Goal: Task Accomplishment & Management: Use online tool/utility

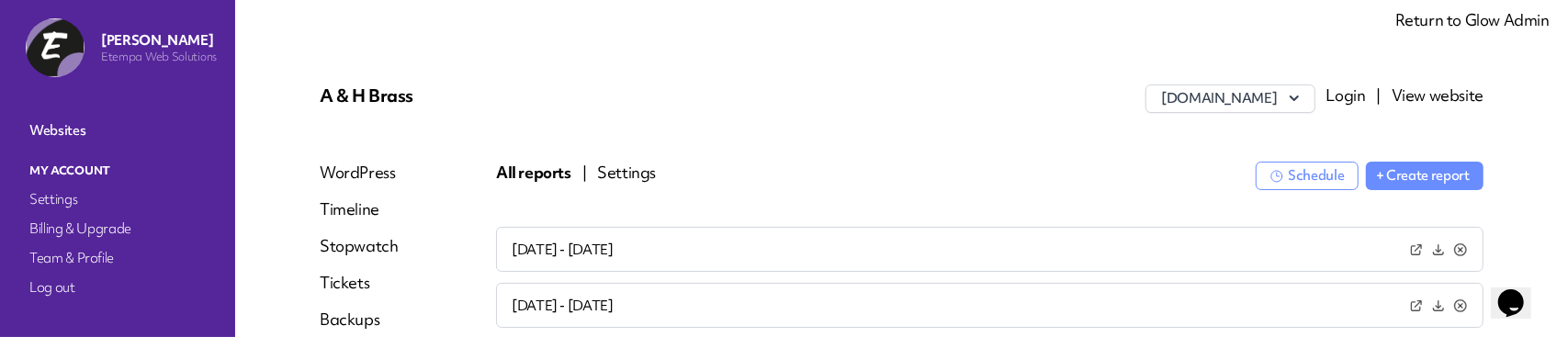
click at [606, 172] on button "Settings" at bounding box center [626, 173] width 59 height 22
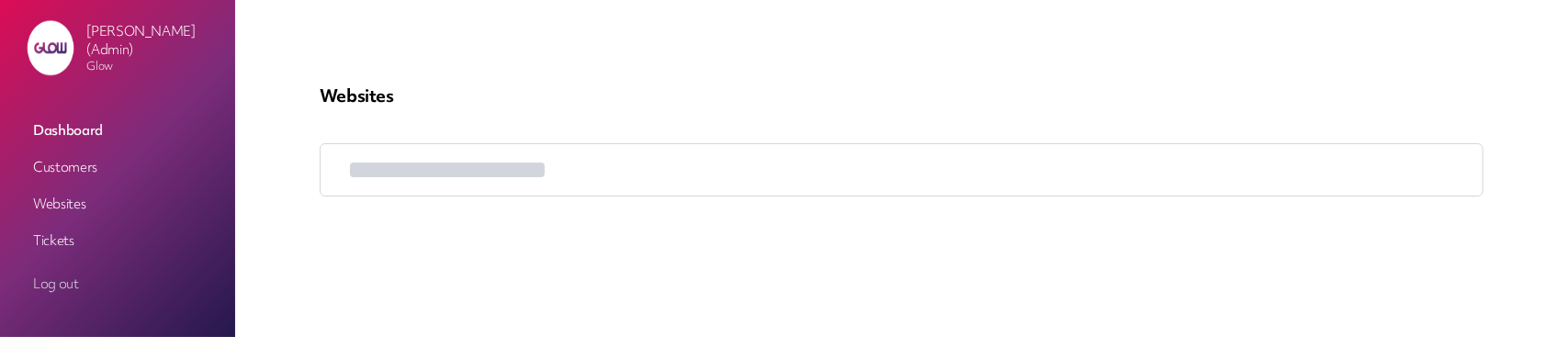
click at [63, 162] on link "Customers" at bounding box center [117, 167] width 184 height 33
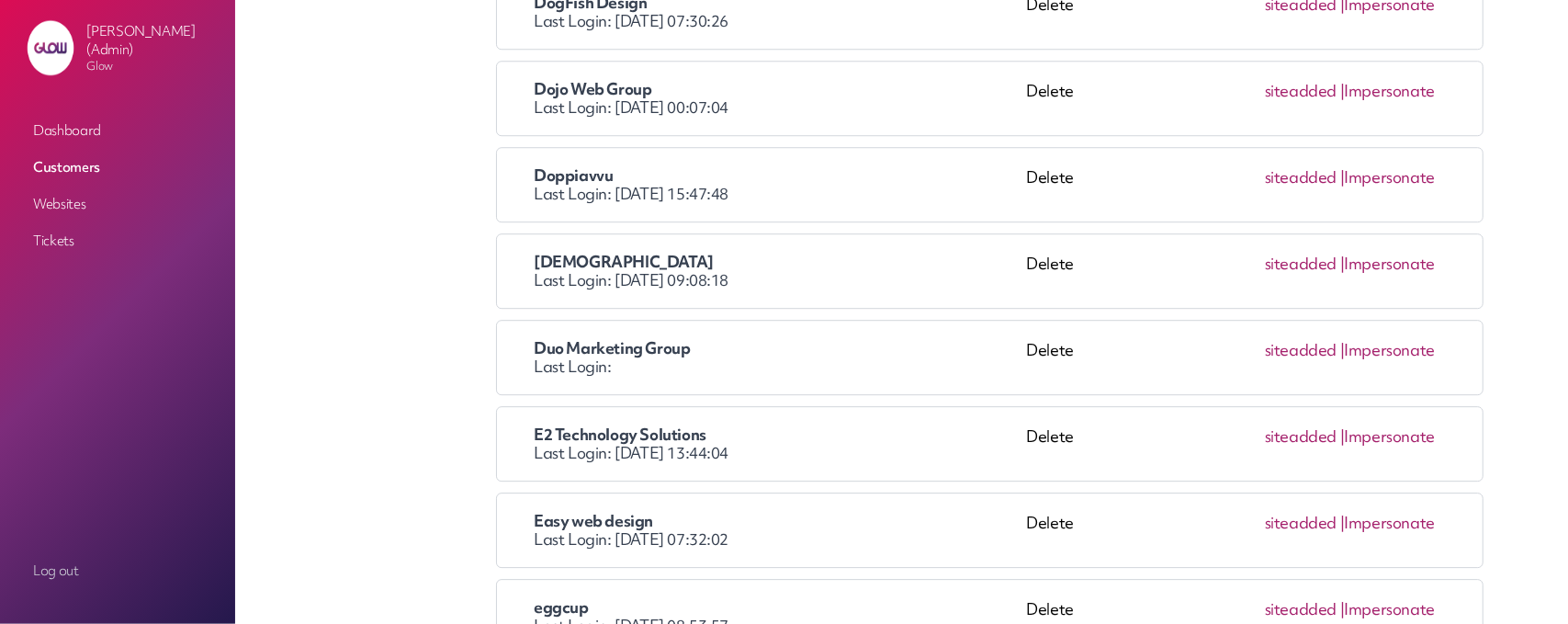
scroll to position [3952, 0]
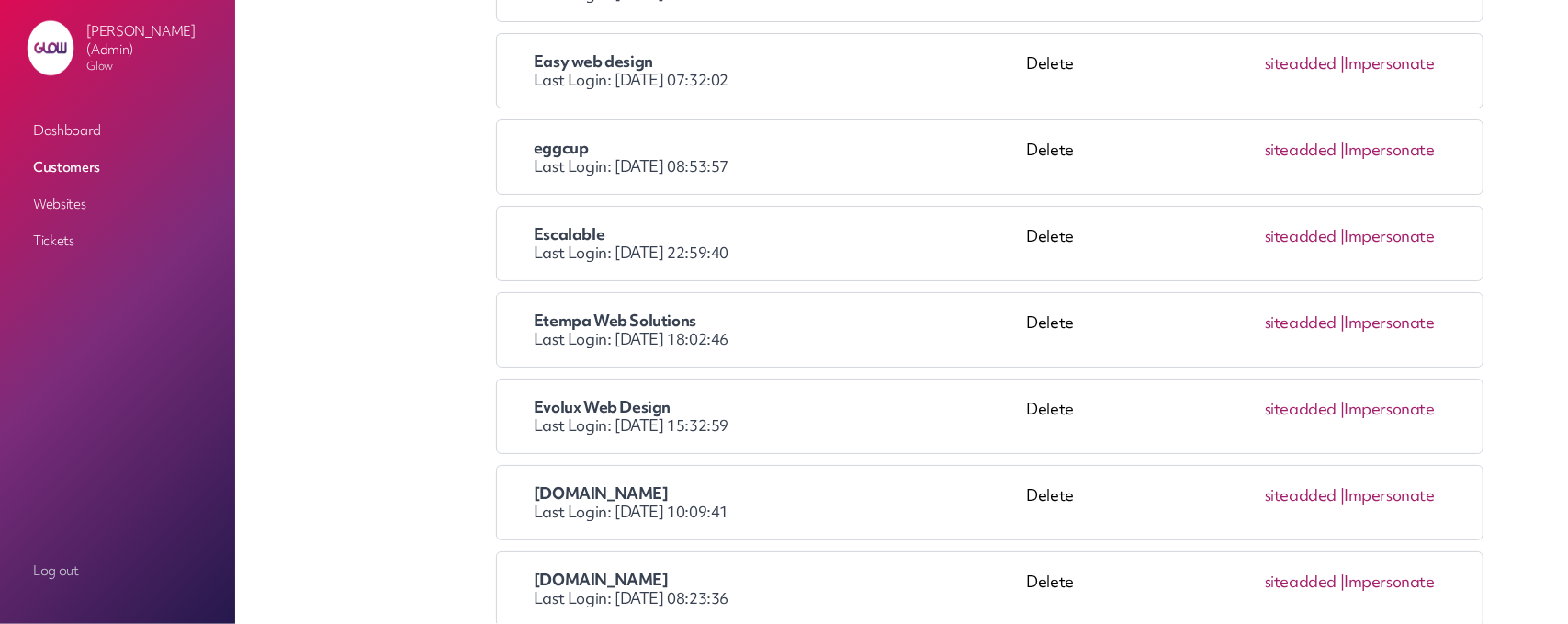
click at [1374, 312] on link "Impersonate" at bounding box center [1390, 322] width 91 height 21
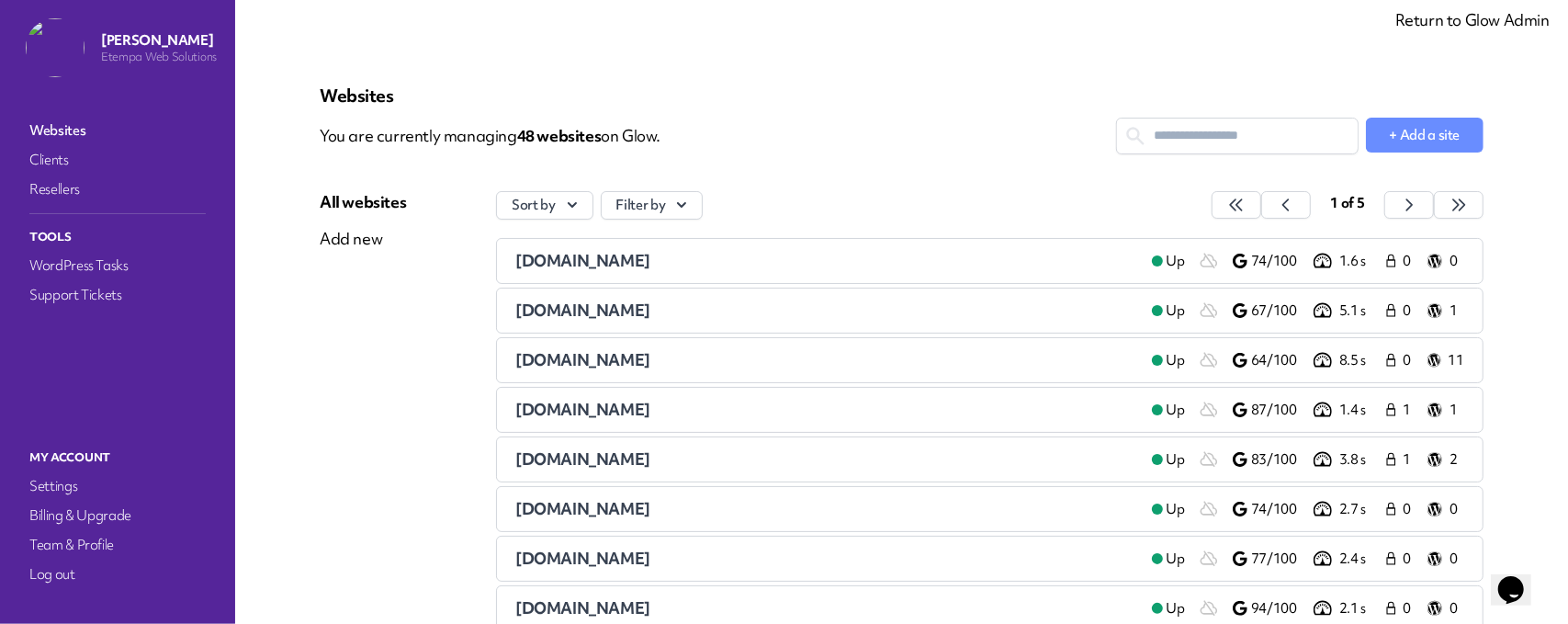
click at [573, 267] on span "ahbrass.co.uk" at bounding box center [583, 260] width 135 height 21
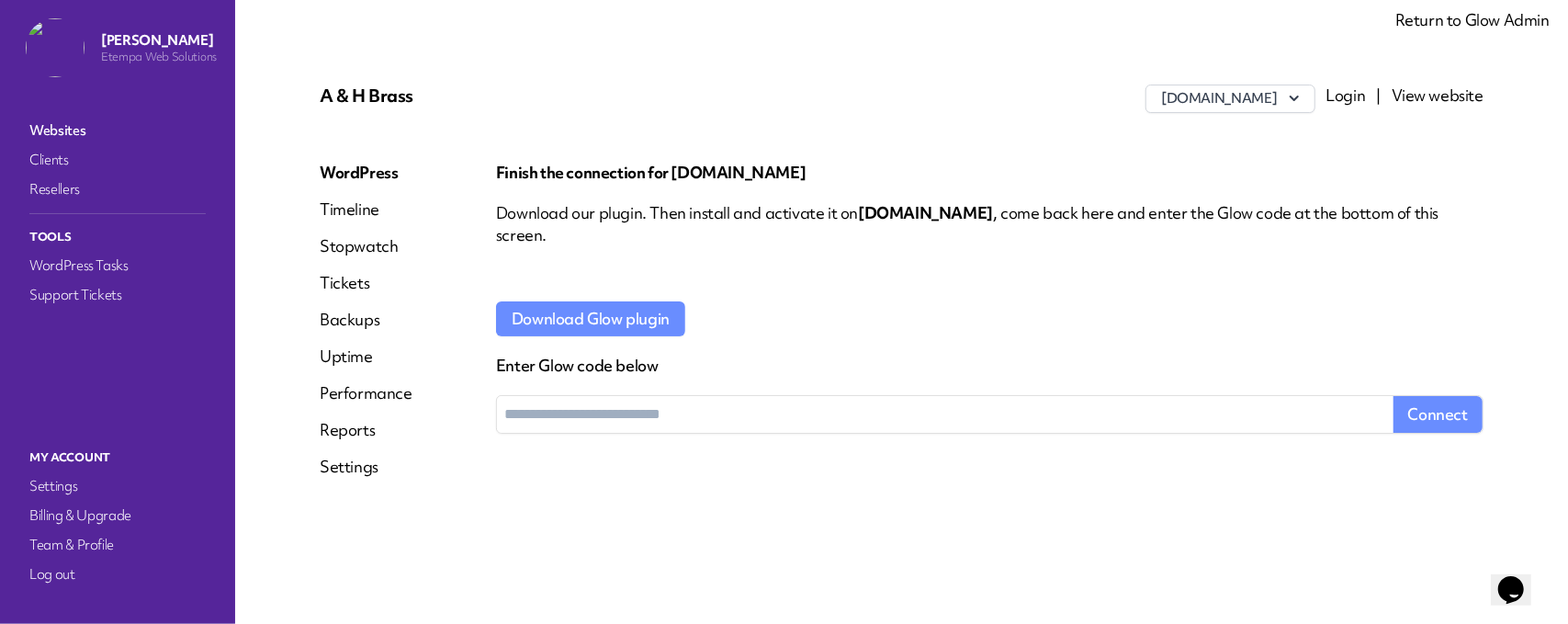
click at [346, 437] on link "Reports" at bounding box center [366, 430] width 92 height 22
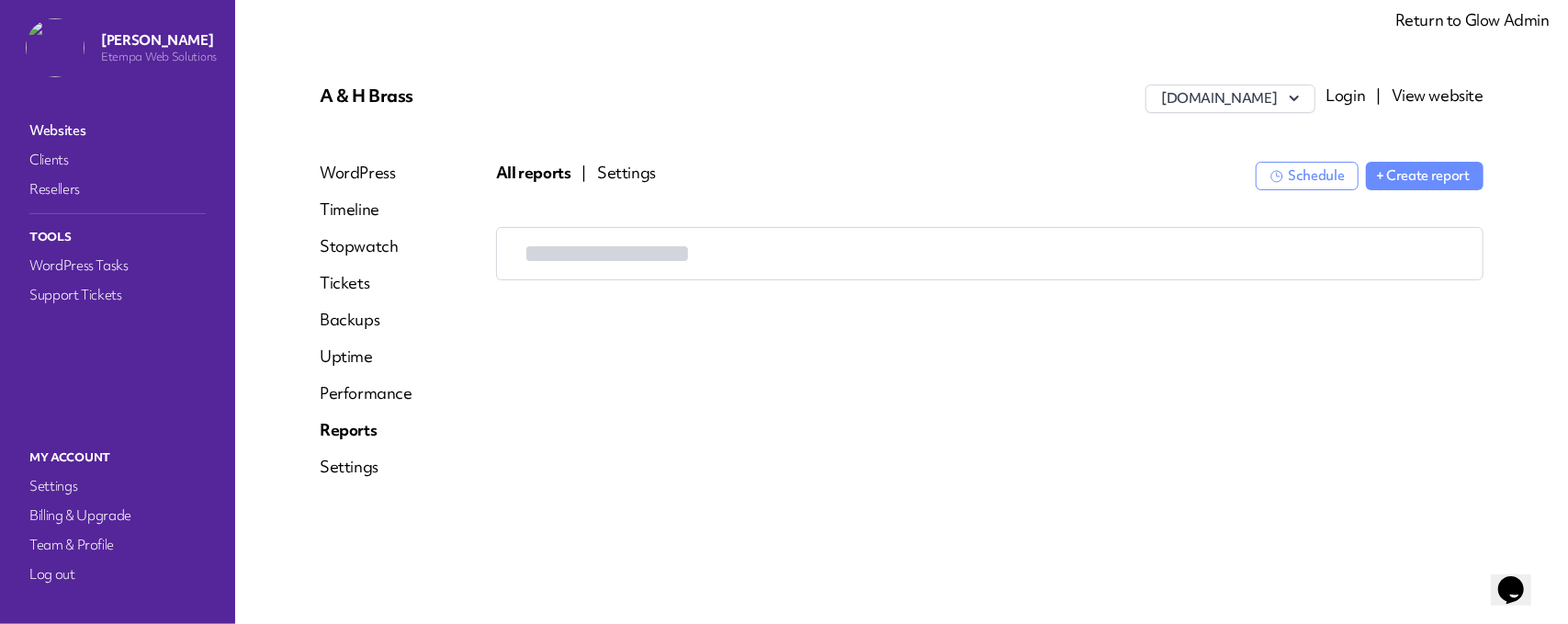
click at [632, 170] on button "Settings" at bounding box center [626, 173] width 59 height 22
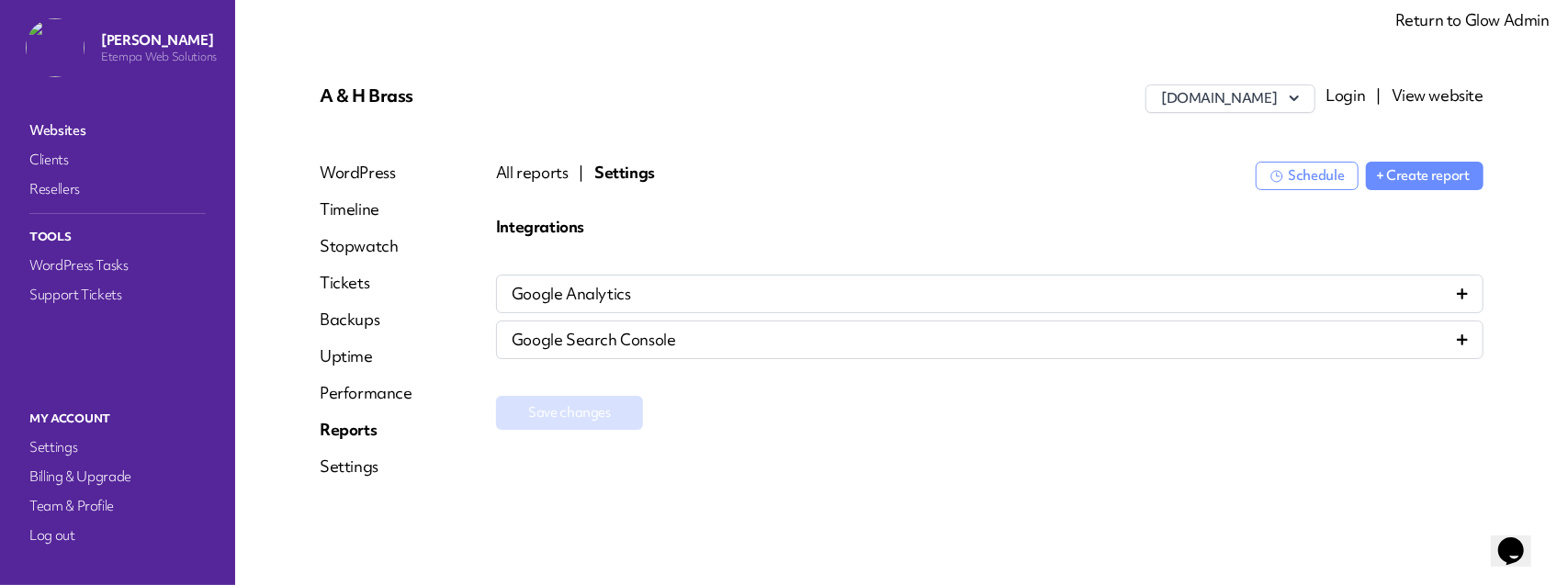
click at [688, 287] on div "Google Analytics" at bounding box center [990, 294] width 956 height 22
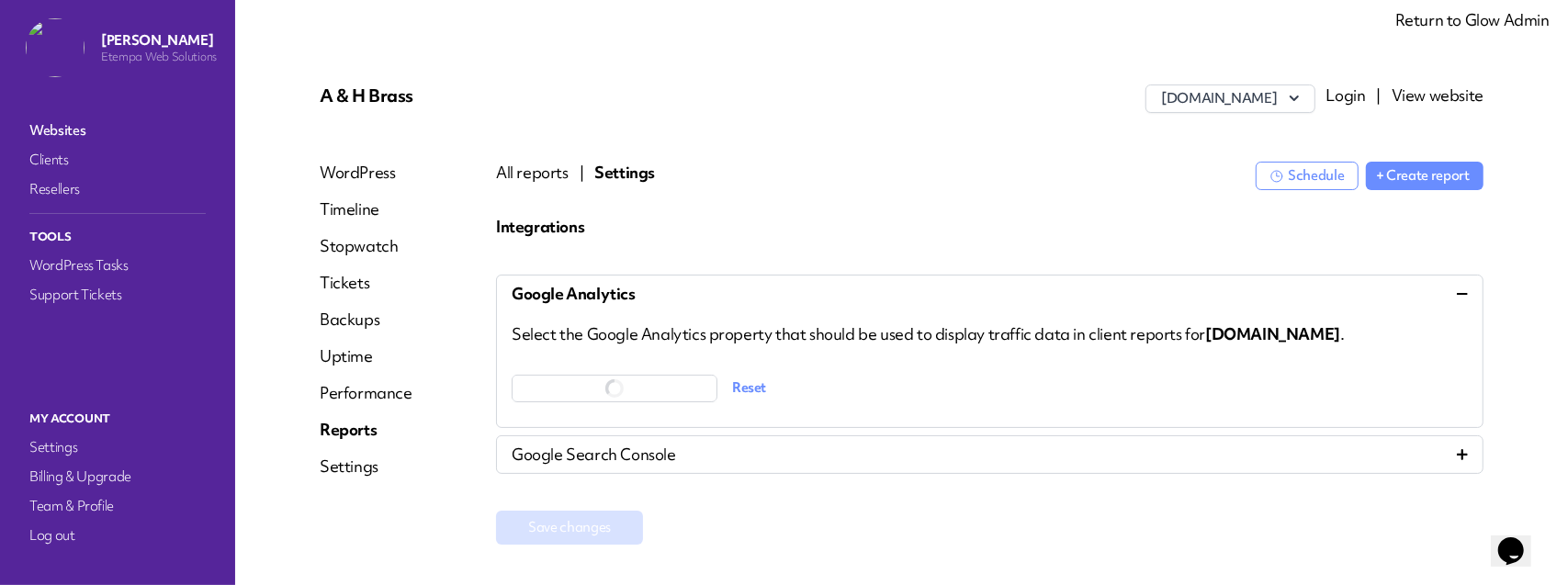
click at [738, 385] on button "Reset" at bounding box center [748, 388] width 34 height 34
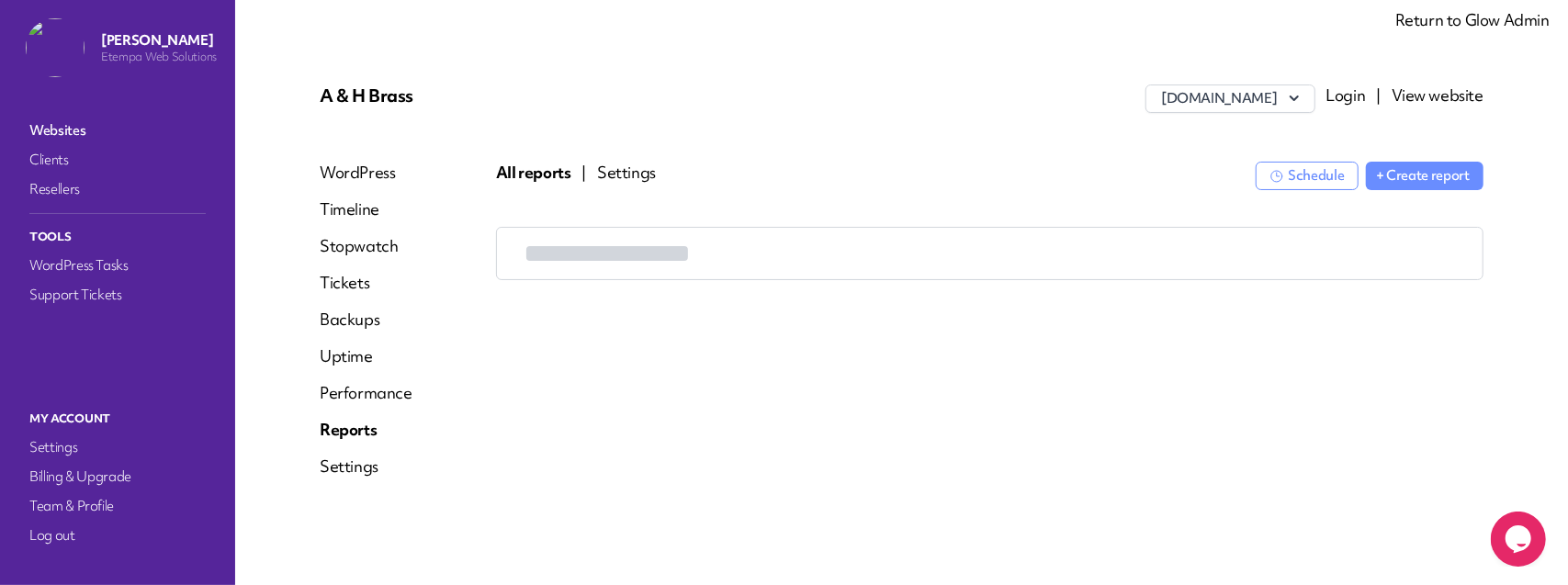
click at [641, 176] on button "Settings" at bounding box center [626, 173] width 59 height 22
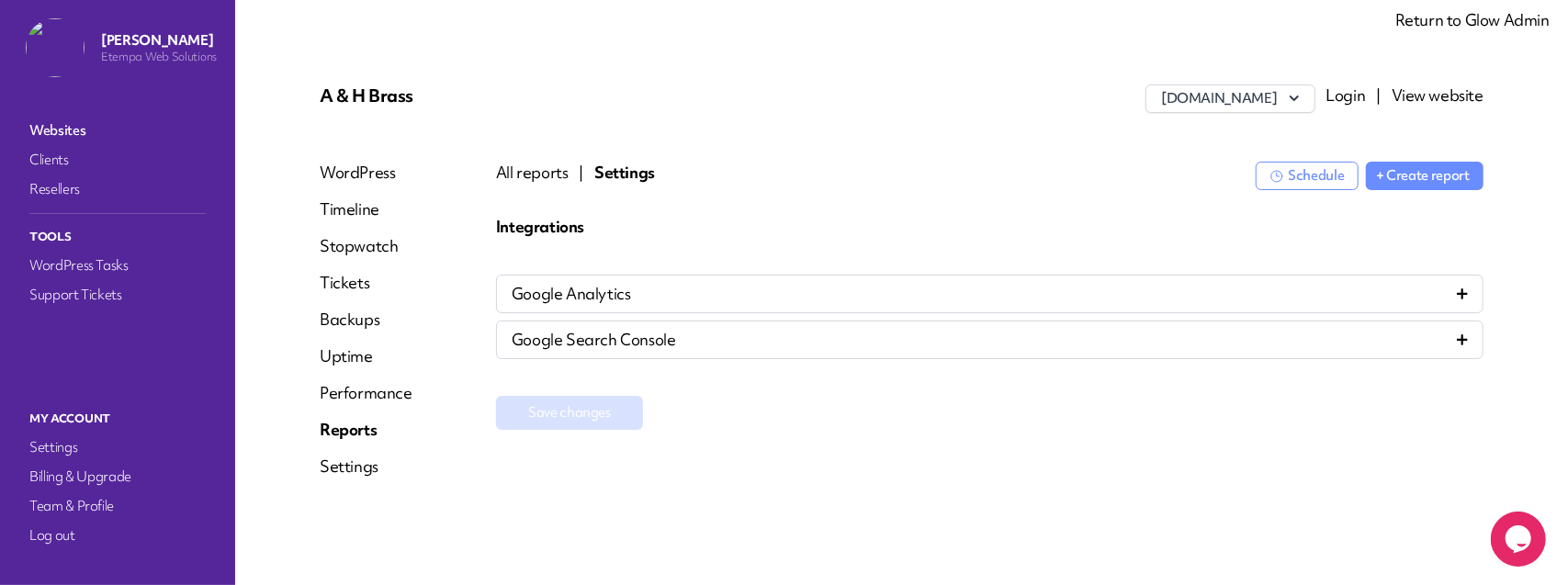
click at [661, 291] on div "Google Analytics" at bounding box center [990, 294] width 956 height 22
